Goal: Task Accomplishment & Management: Manage account settings

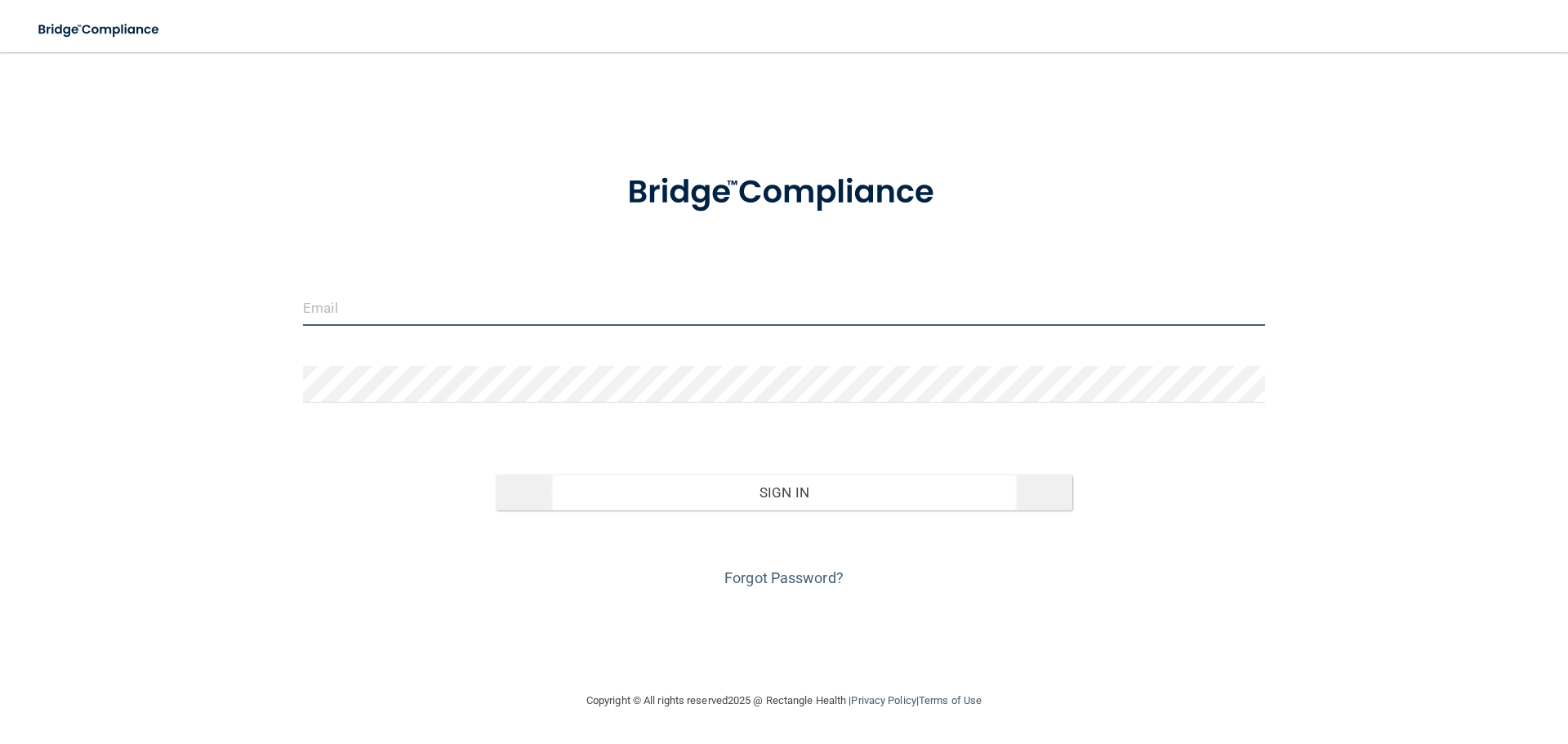
type input "[EMAIL_ADDRESS][DOMAIN_NAME]"
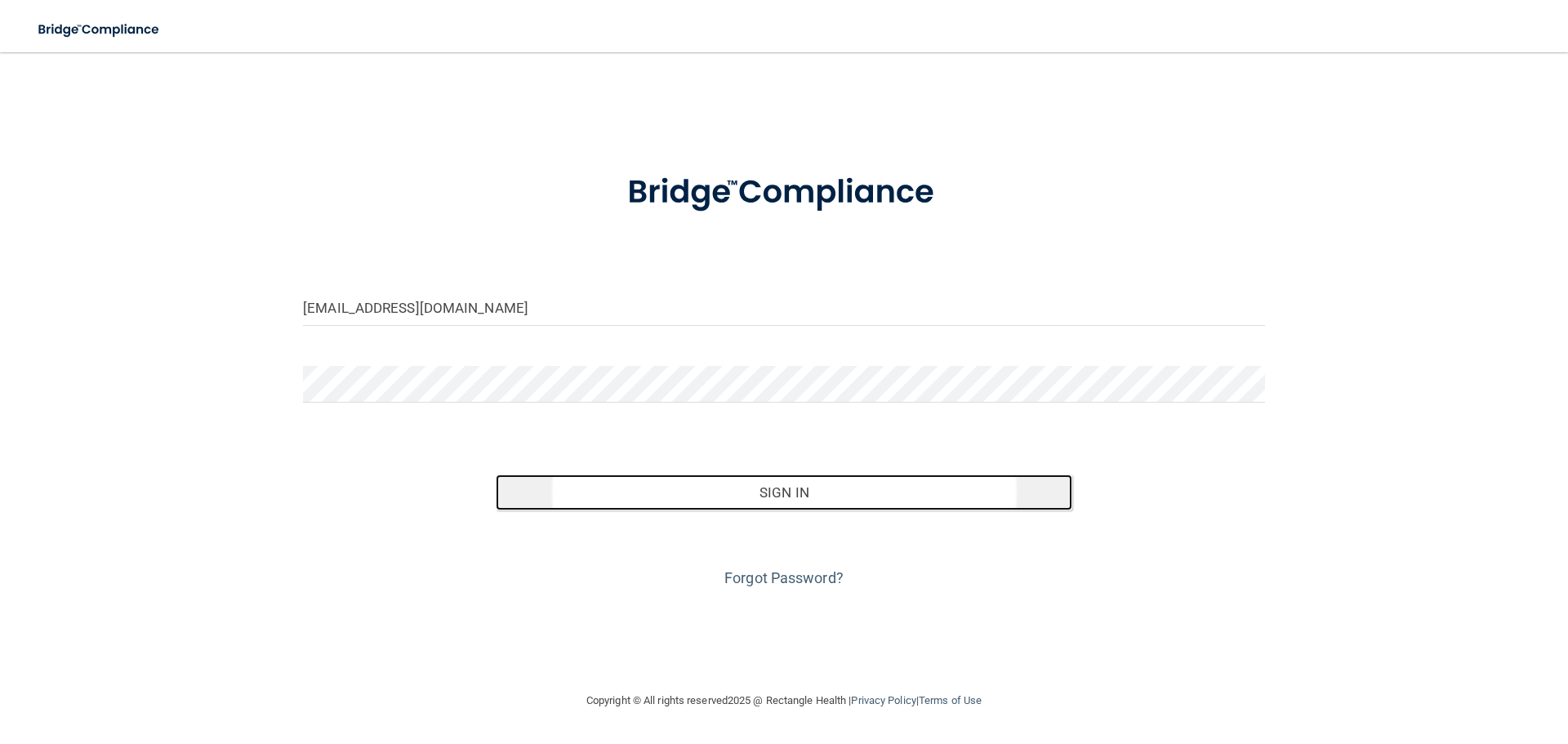
click at [755, 491] on button "Sign In" at bounding box center [784, 492] width 578 height 35
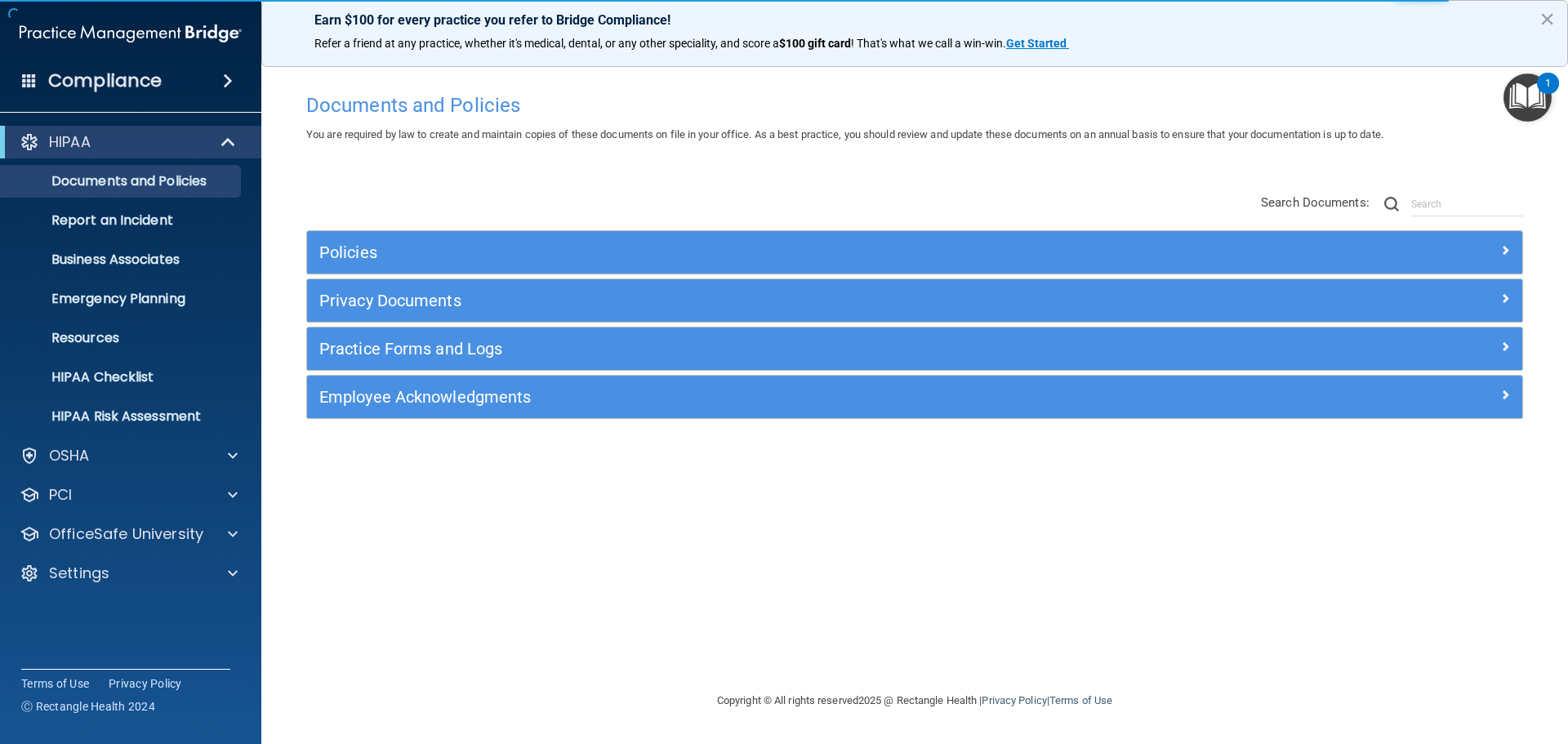
click at [96, 590] on div "HIPAA Documents and Policies Report an Incident Business Associates Emergency P…" at bounding box center [131, 361] width 262 height 484
click at [105, 573] on p "Settings" at bounding box center [78, 573] width 61 height 20
click at [94, 646] on p "My Users" at bounding box center [121, 651] width 223 height 16
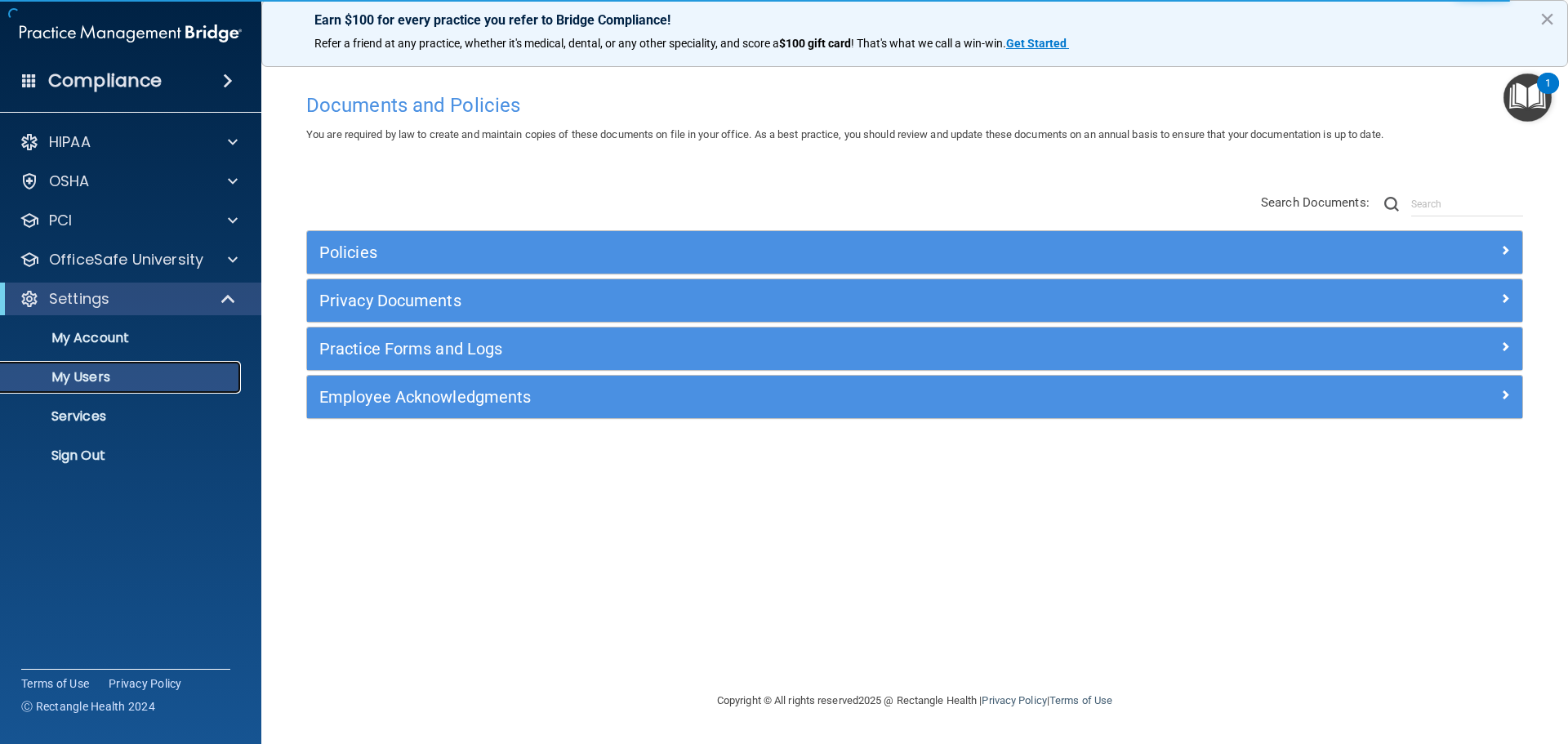
select select "20"
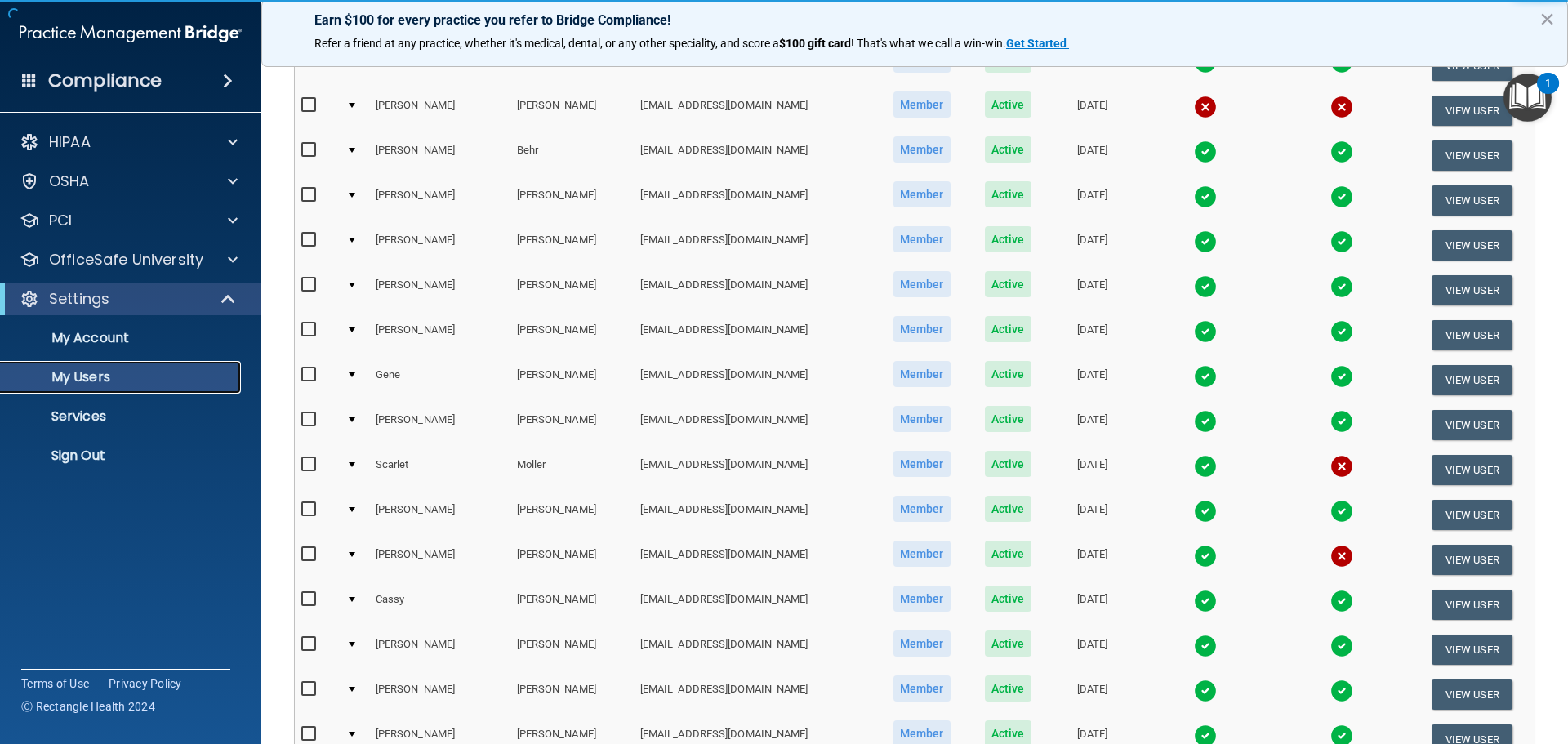
scroll to position [571, 0]
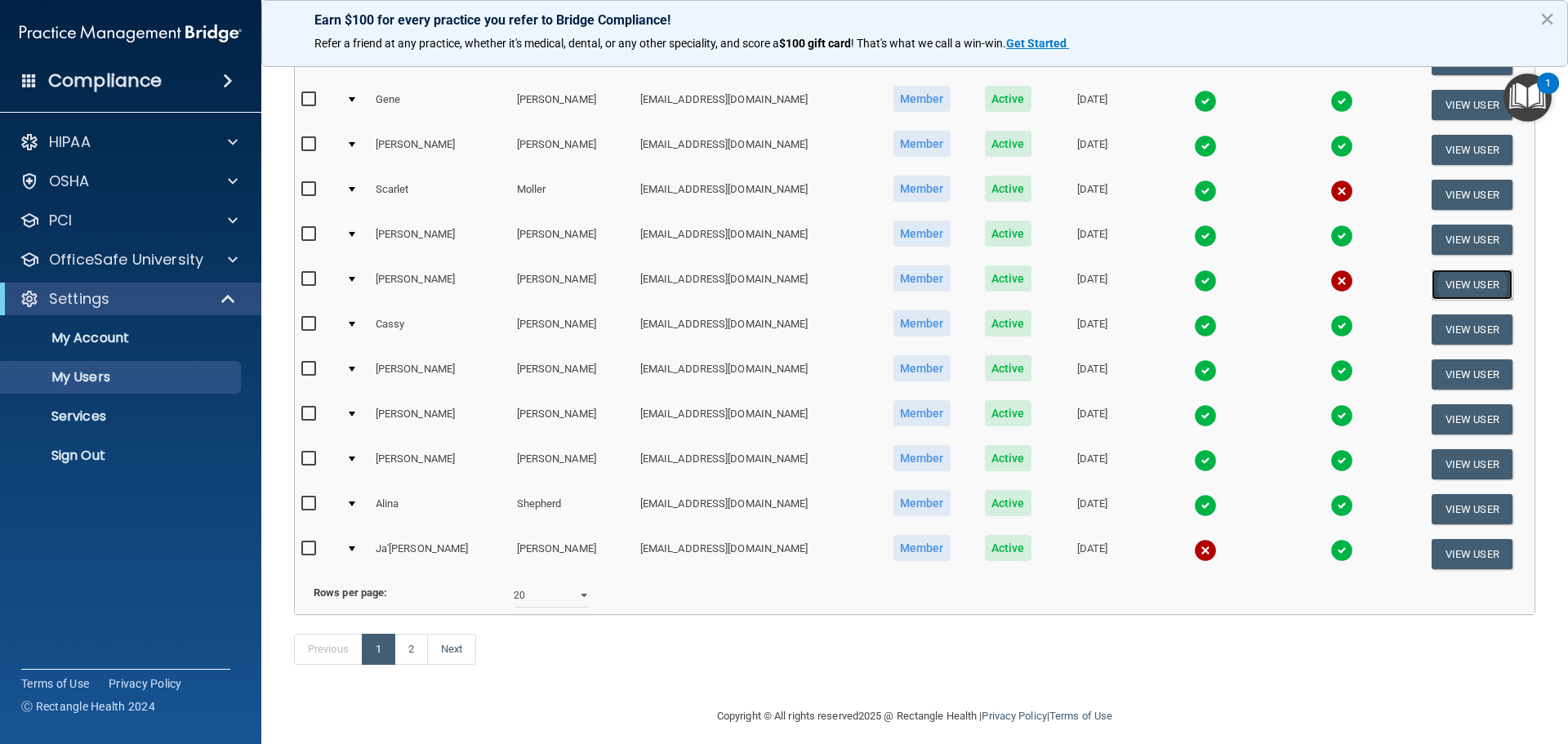
click at [1440, 278] on button "View User" at bounding box center [1472, 285] width 81 height 30
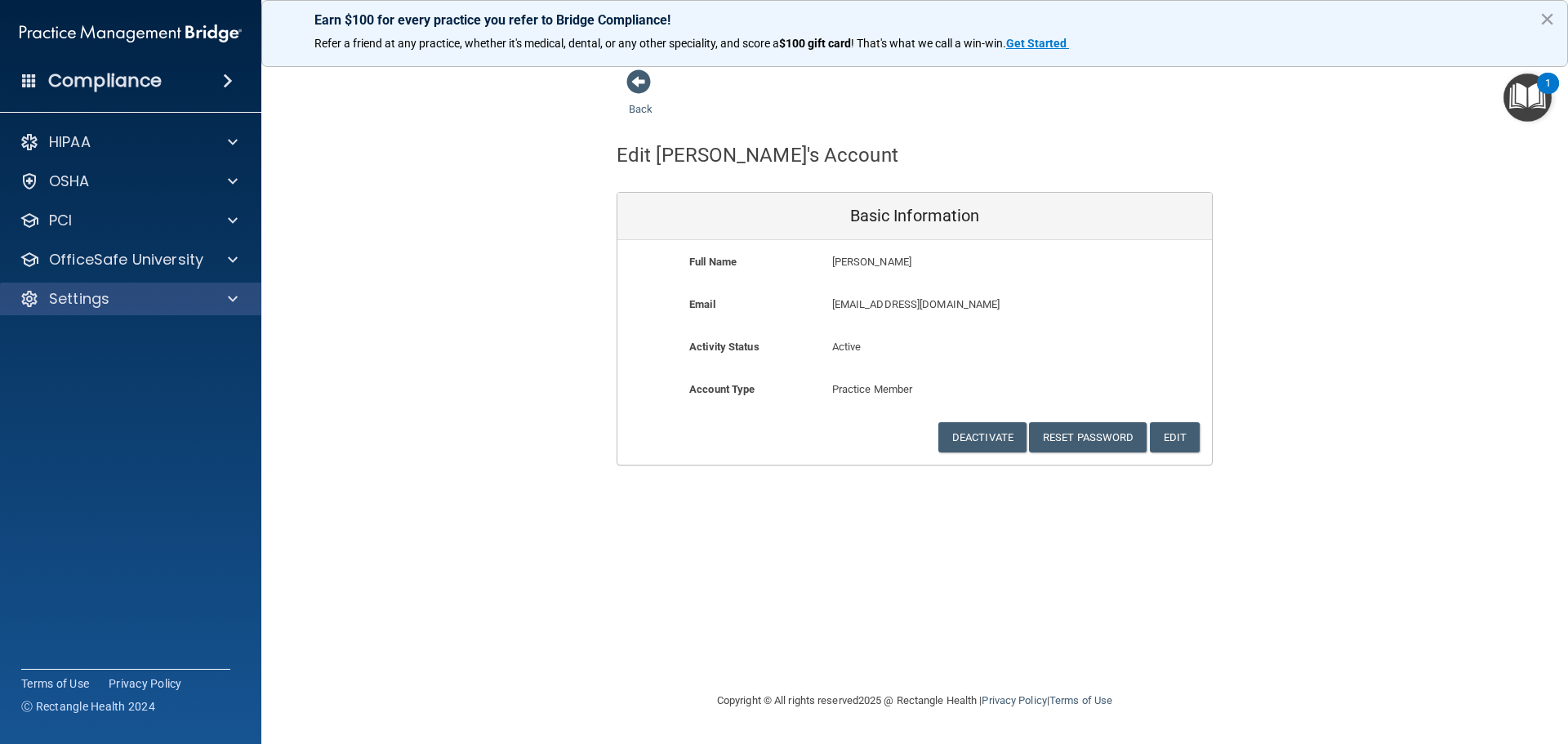
click at [107, 309] on div "Settings" at bounding box center [131, 299] width 262 height 33
click at [166, 297] on div "Settings" at bounding box center [108, 299] width 203 height 20
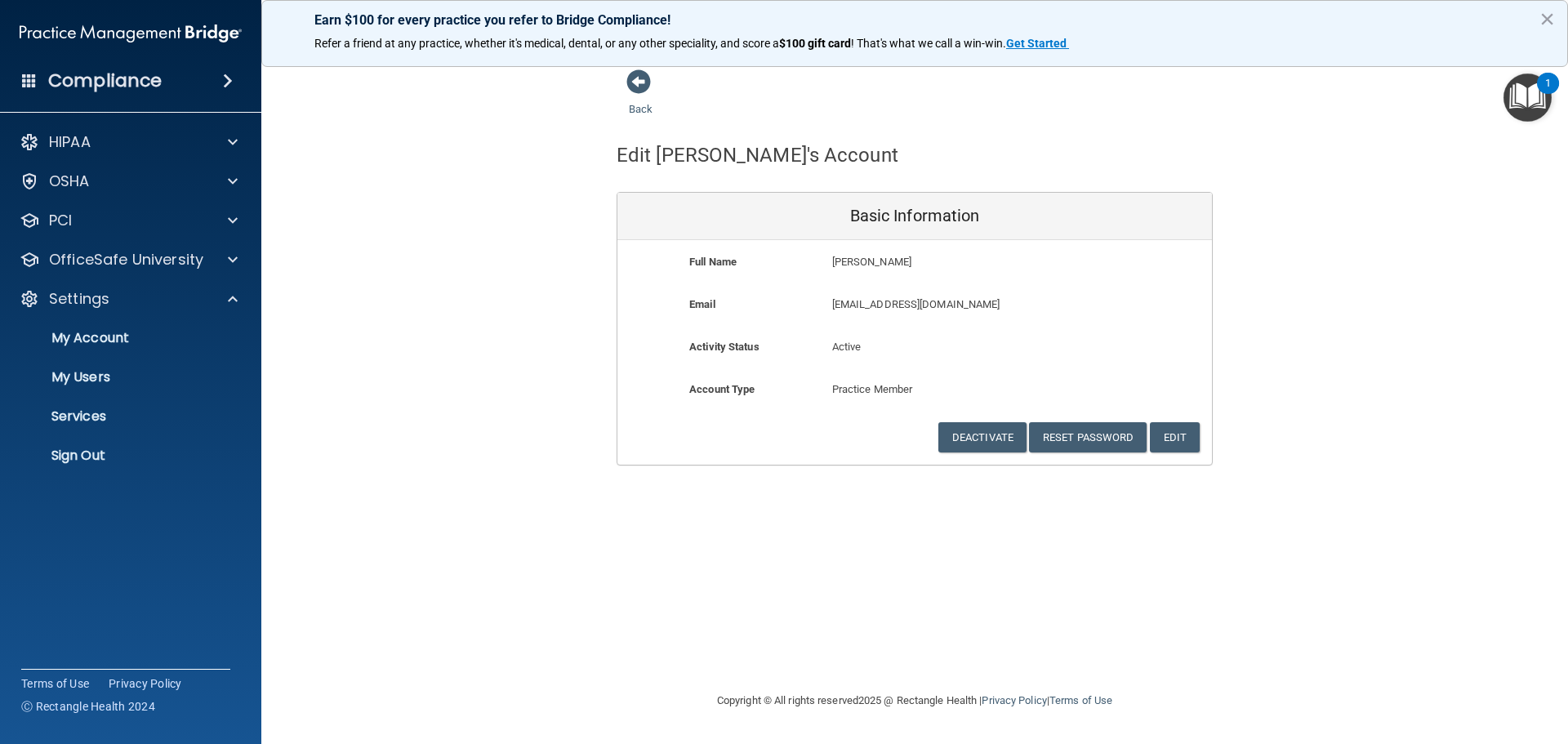
click at [386, 263] on div "Back Edit [PERSON_NAME]'s Account Basic Information Full Name [PERSON_NAME] [PE…" at bounding box center [915, 266] width 1241 height 397
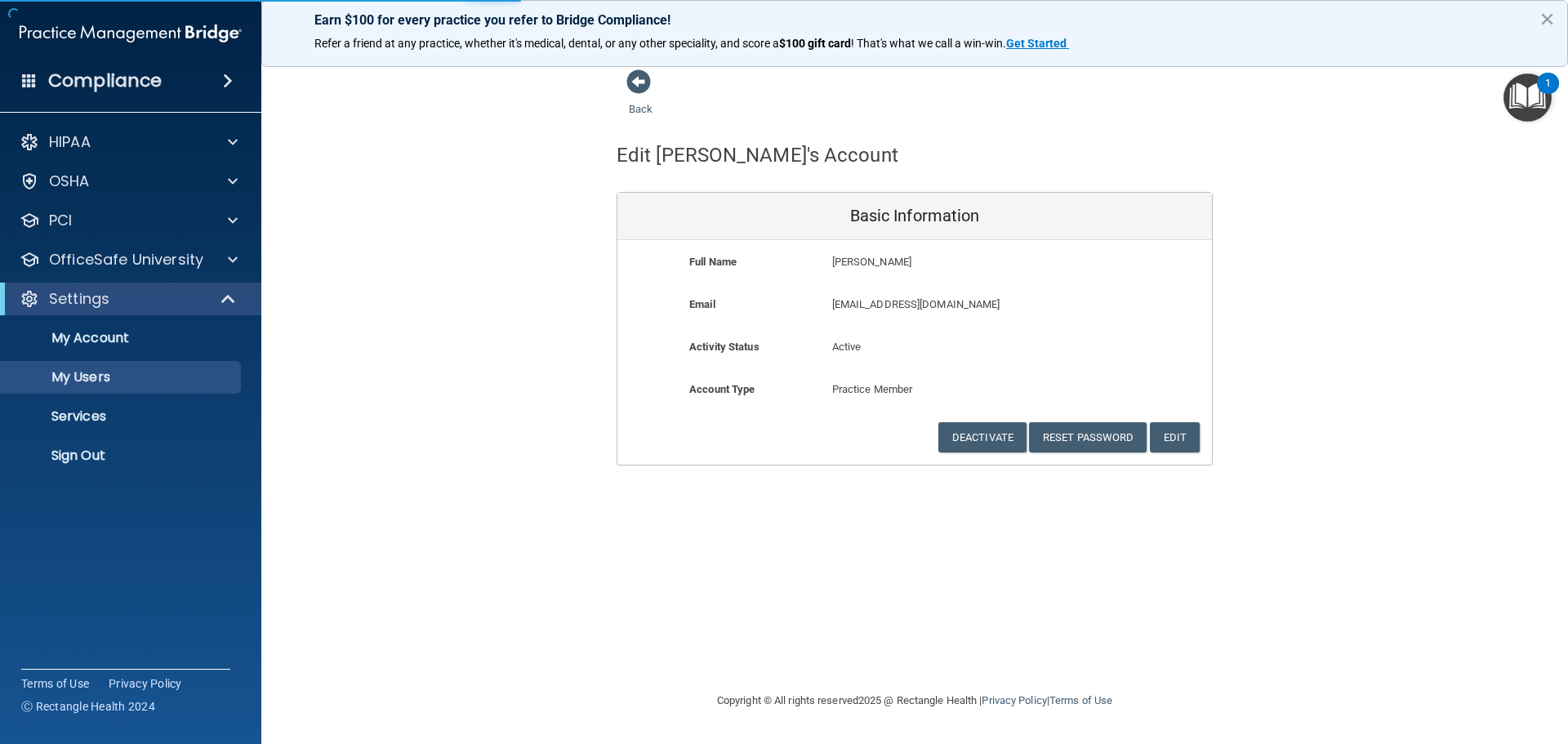
select select "20"
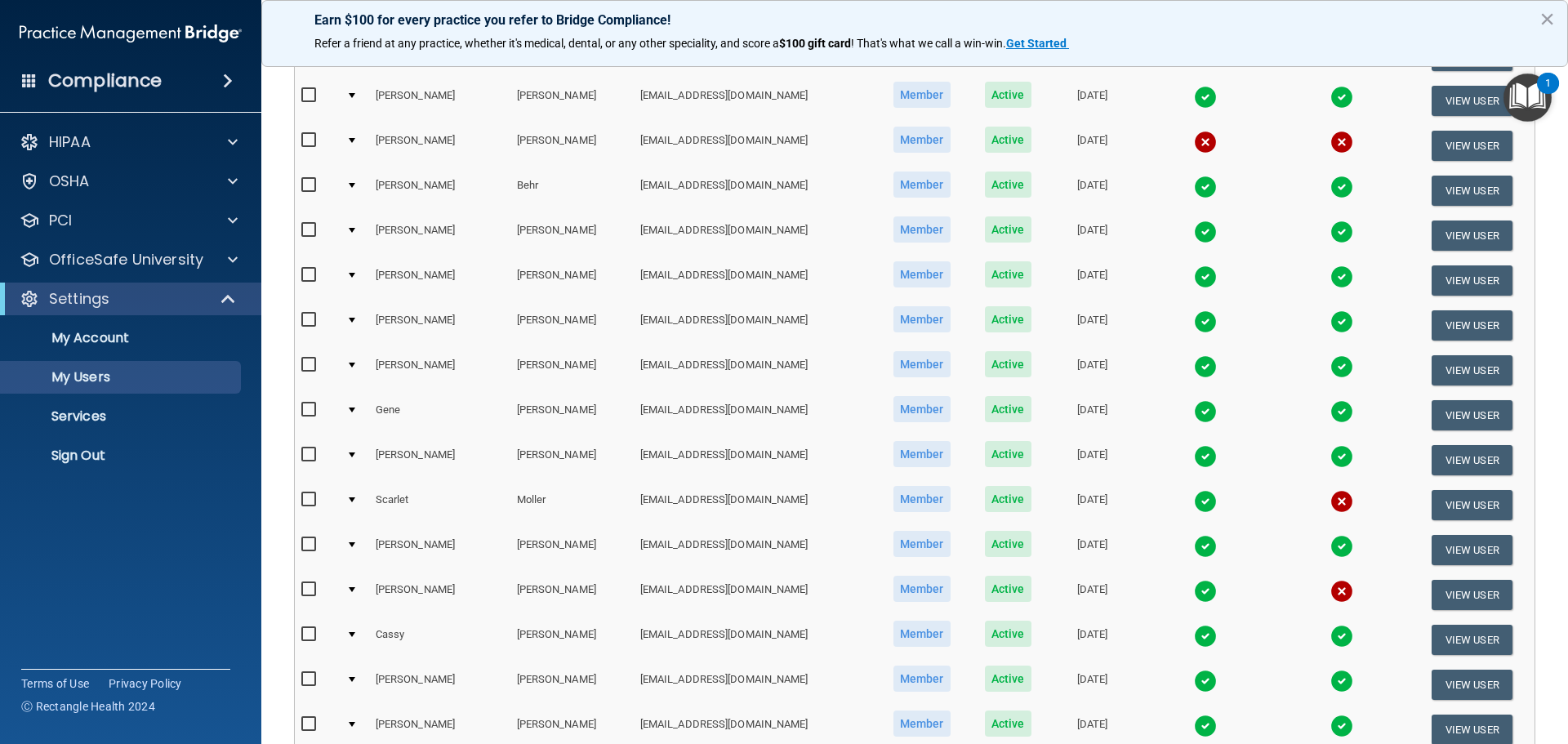
scroll to position [571, 0]
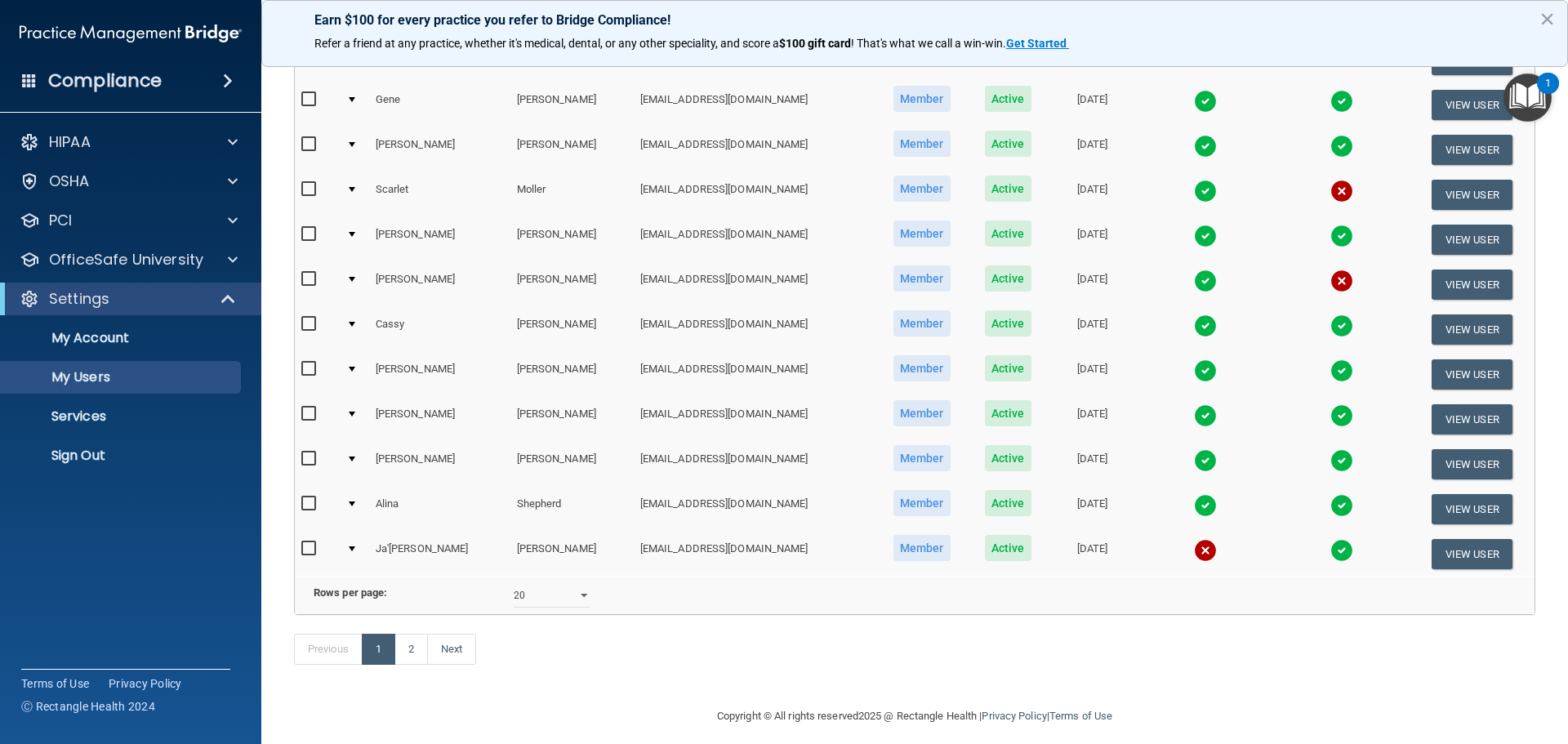
click at [1330, 283] on img at bounding box center [1341, 281] width 22 height 22
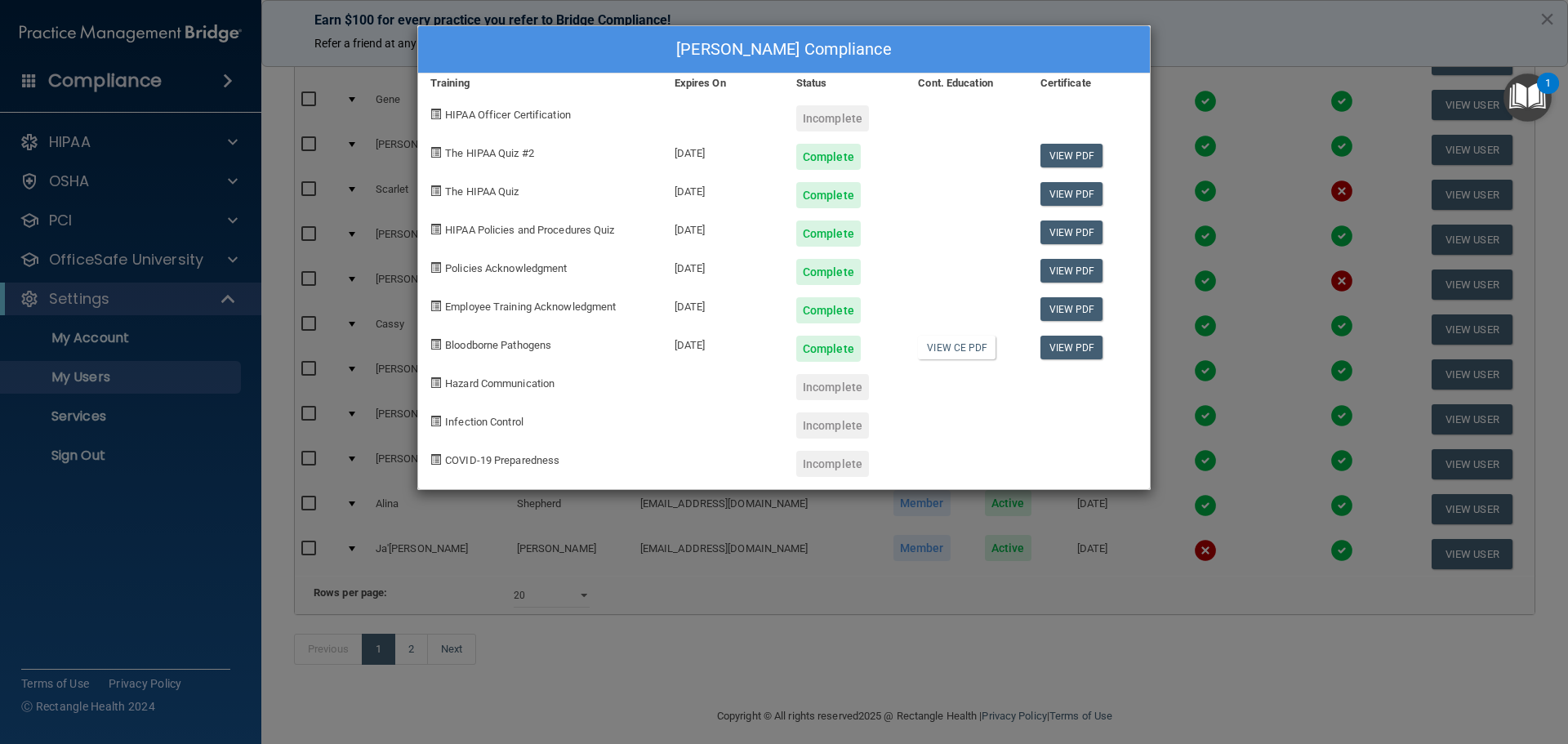
click at [167, 597] on div "[PERSON_NAME] Compliance Training Expires On Status Cont. Education Certificate…" at bounding box center [784, 372] width 1568 height 744
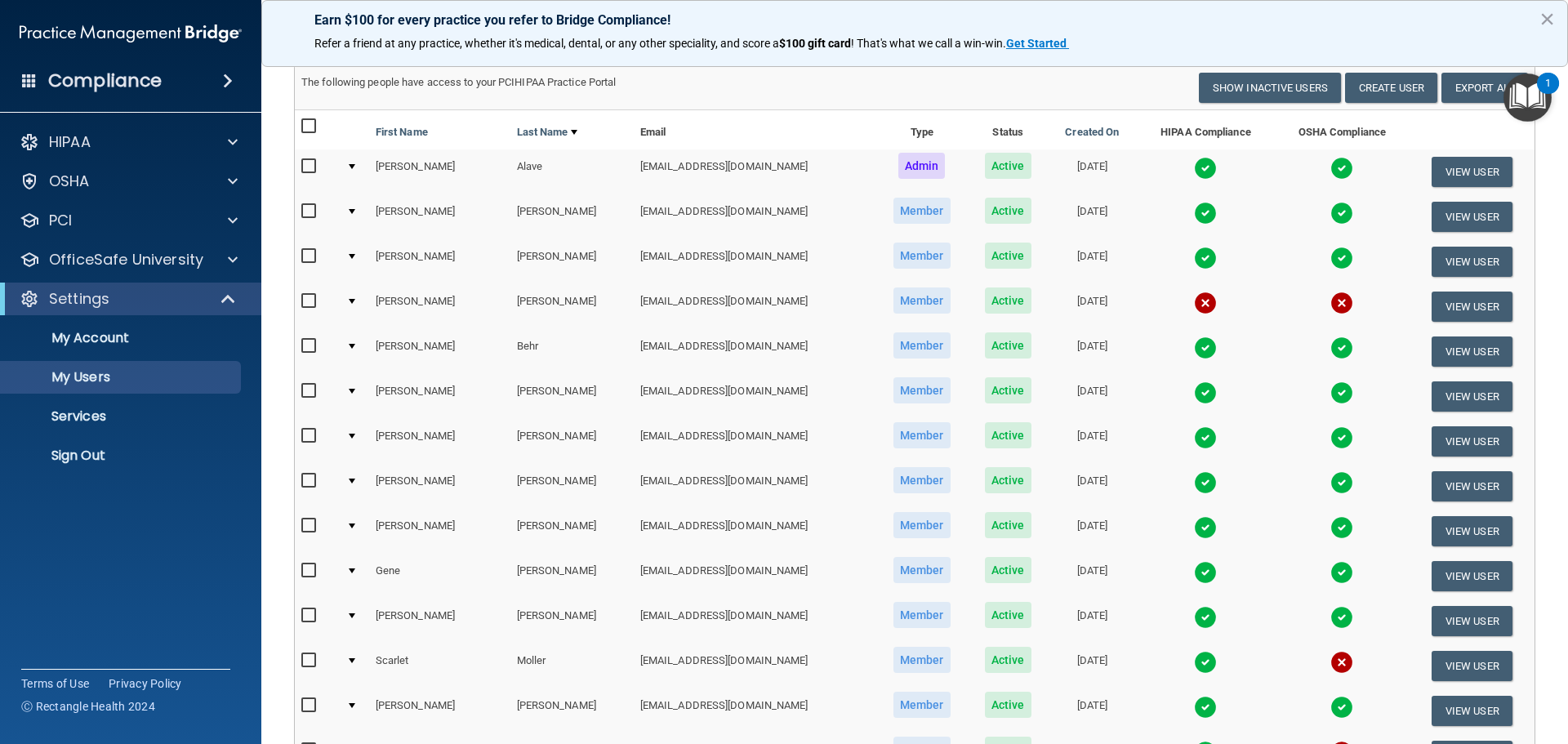
scroll to position [81, 0]
